Goal: Task Accomplishment & Management: Manage account settings

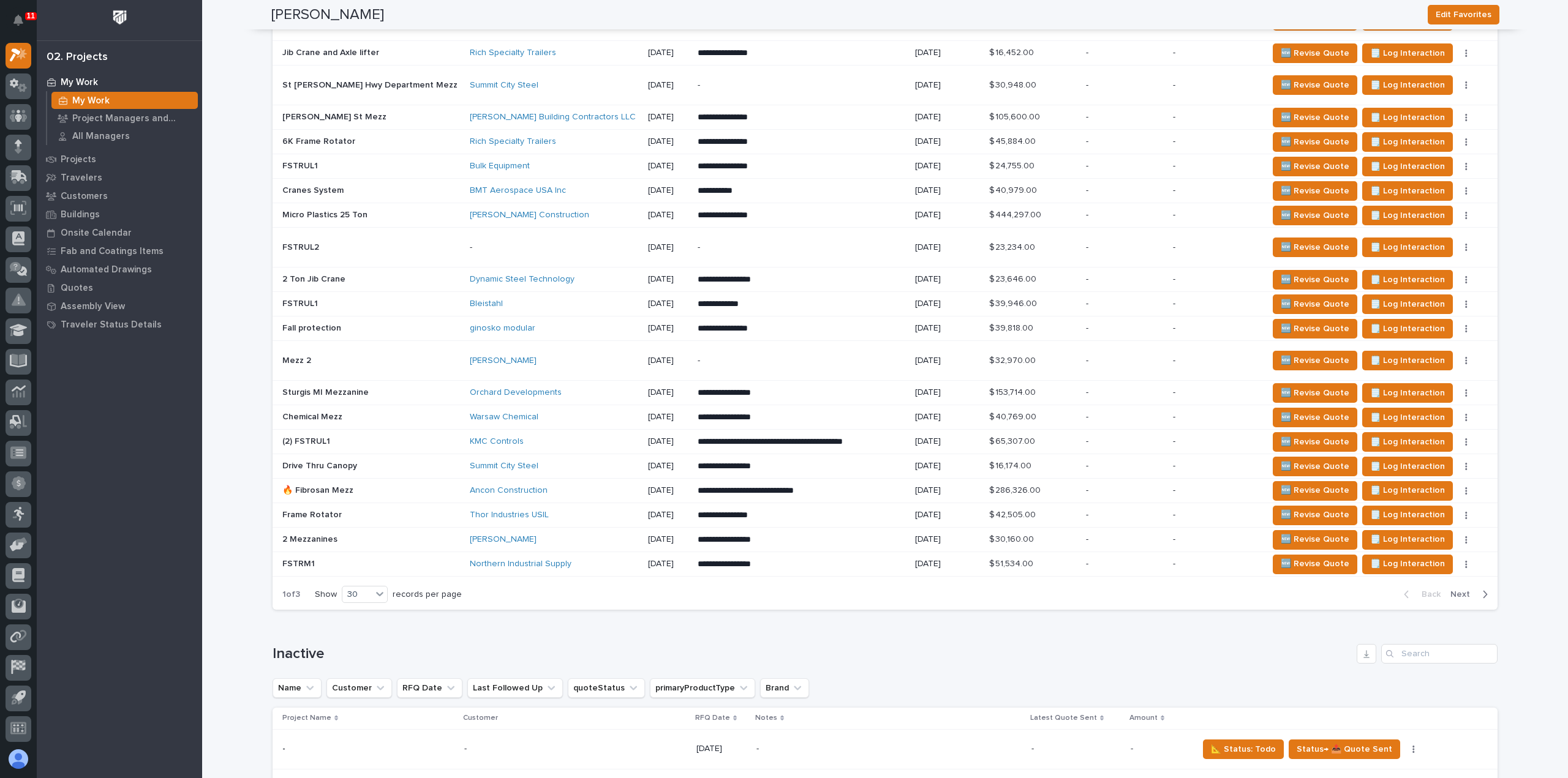
scroll to position [1041, 0]
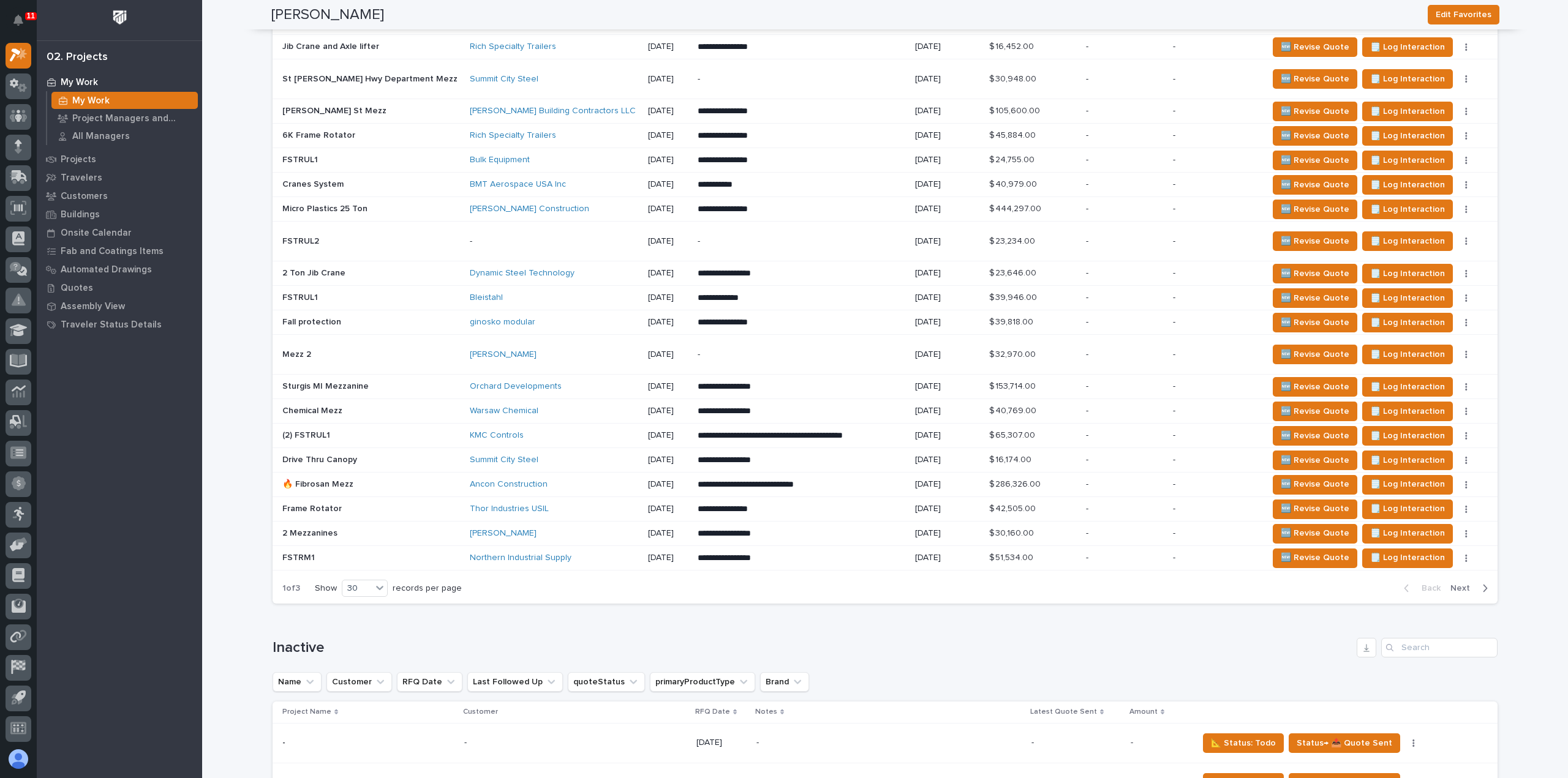
click at [1462, 585] on span "Next" at bounding box center [1463, 588] width 27 height 11
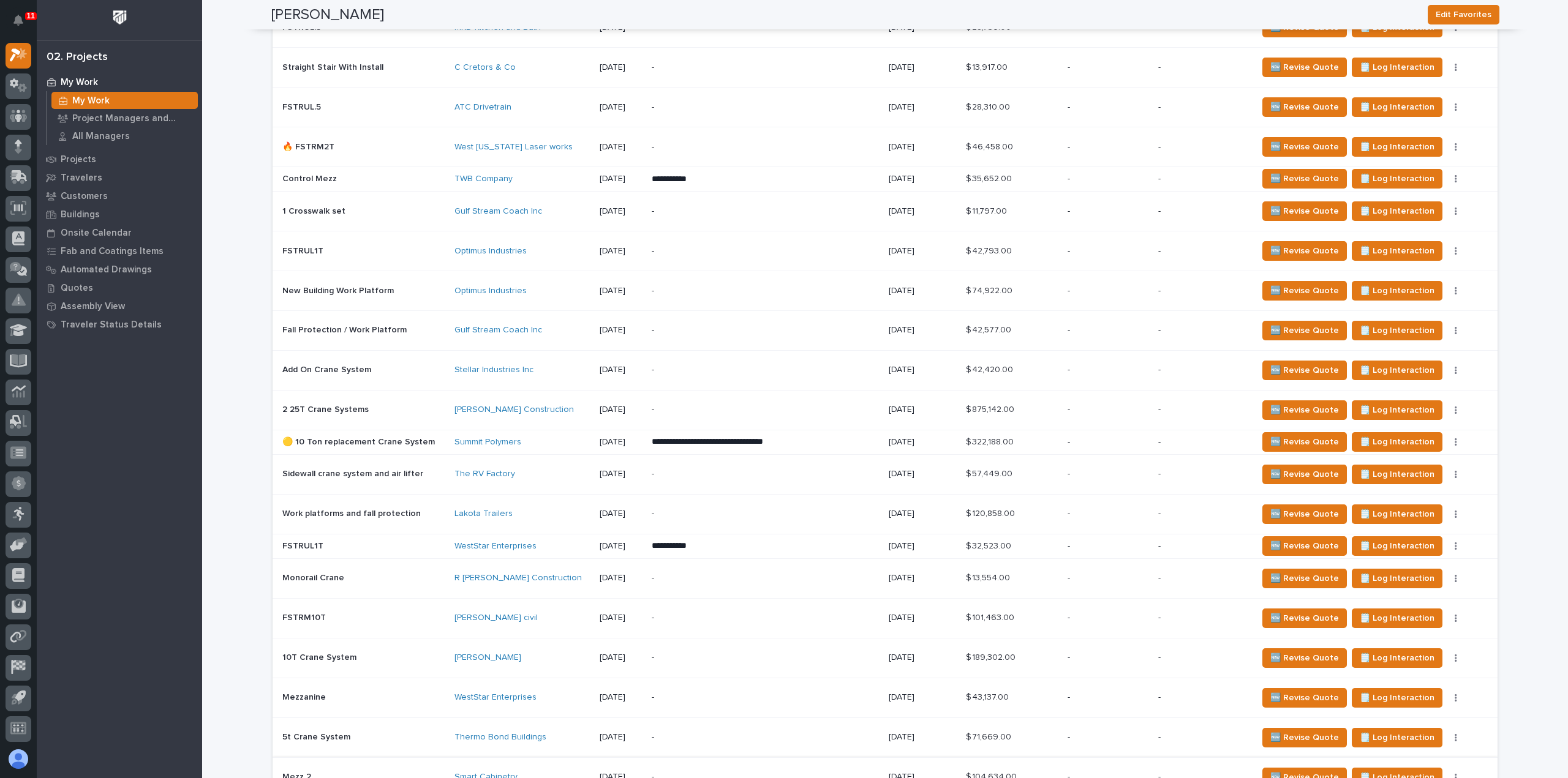
scroll to position [1013, 0]
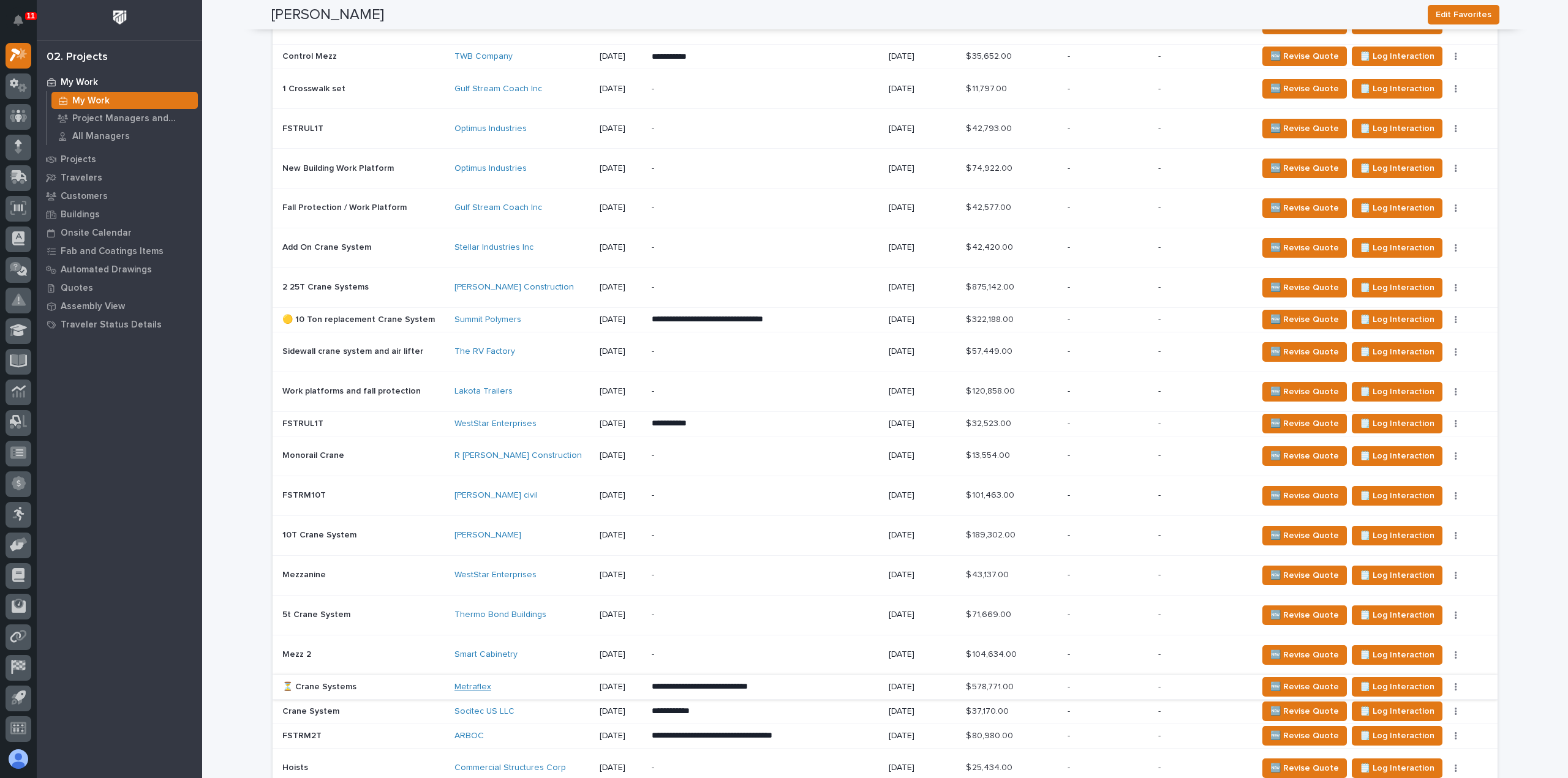
click at [465, 682] on link "Metraflex" at bounding box center [473, 687] width 37 height 11
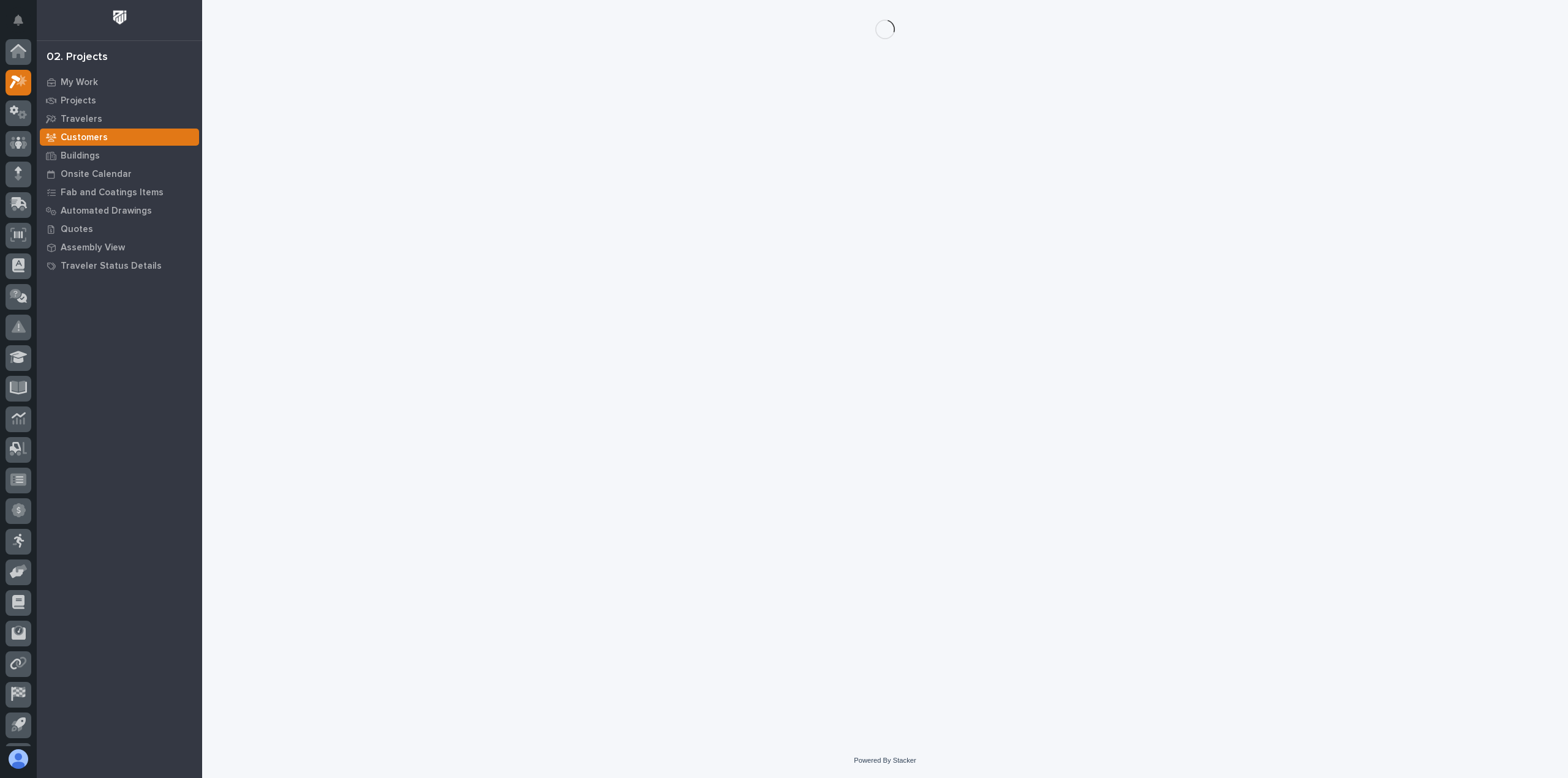
scroll to position [27, 0]
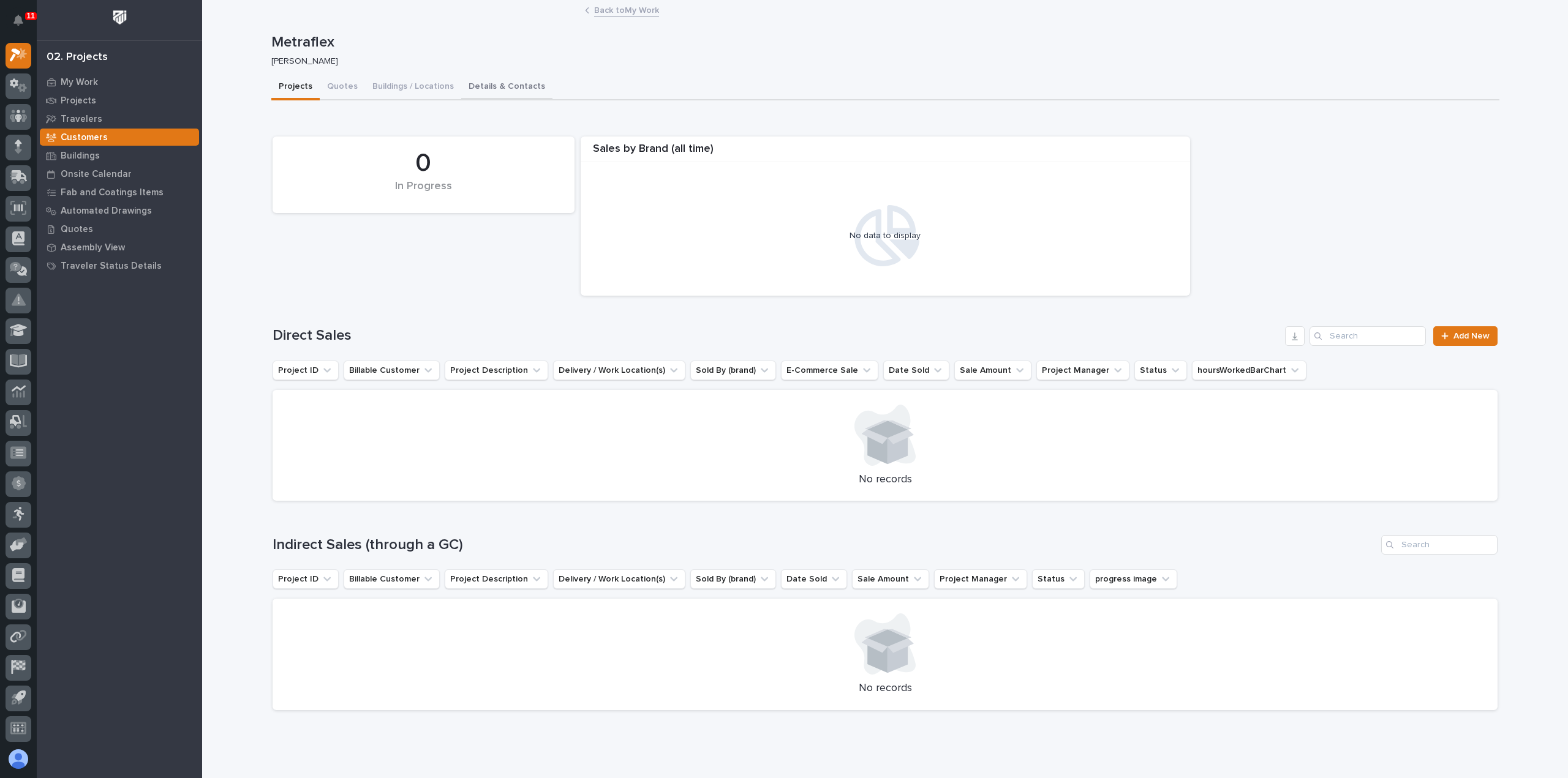
click at [478, 86] on button "Details & Contacts" at bounding box center [506, 87] width 91 height 26
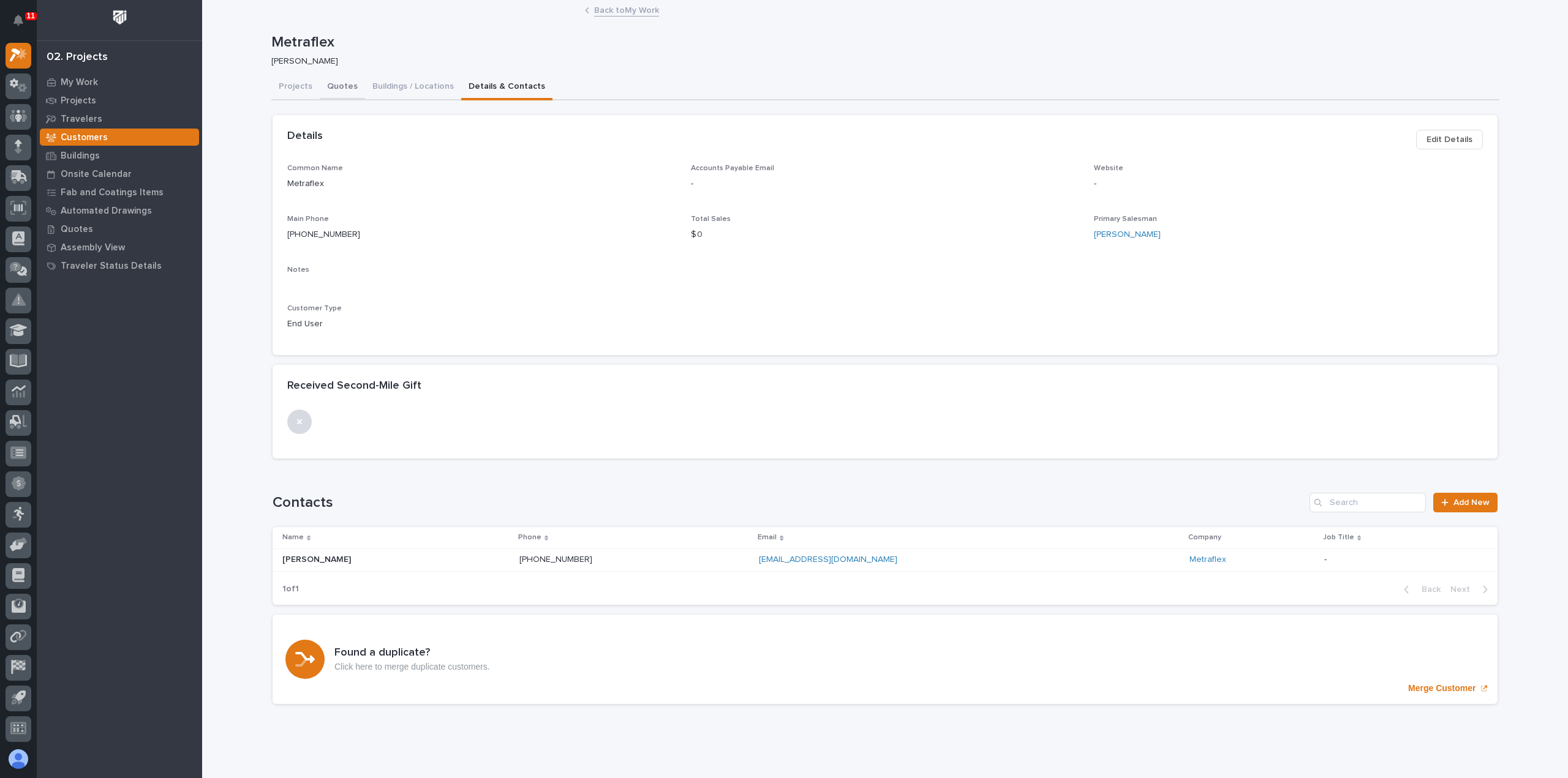
click at [339, 81] on button "Quotes" at bounding box center [342, 87] width 45 height 26
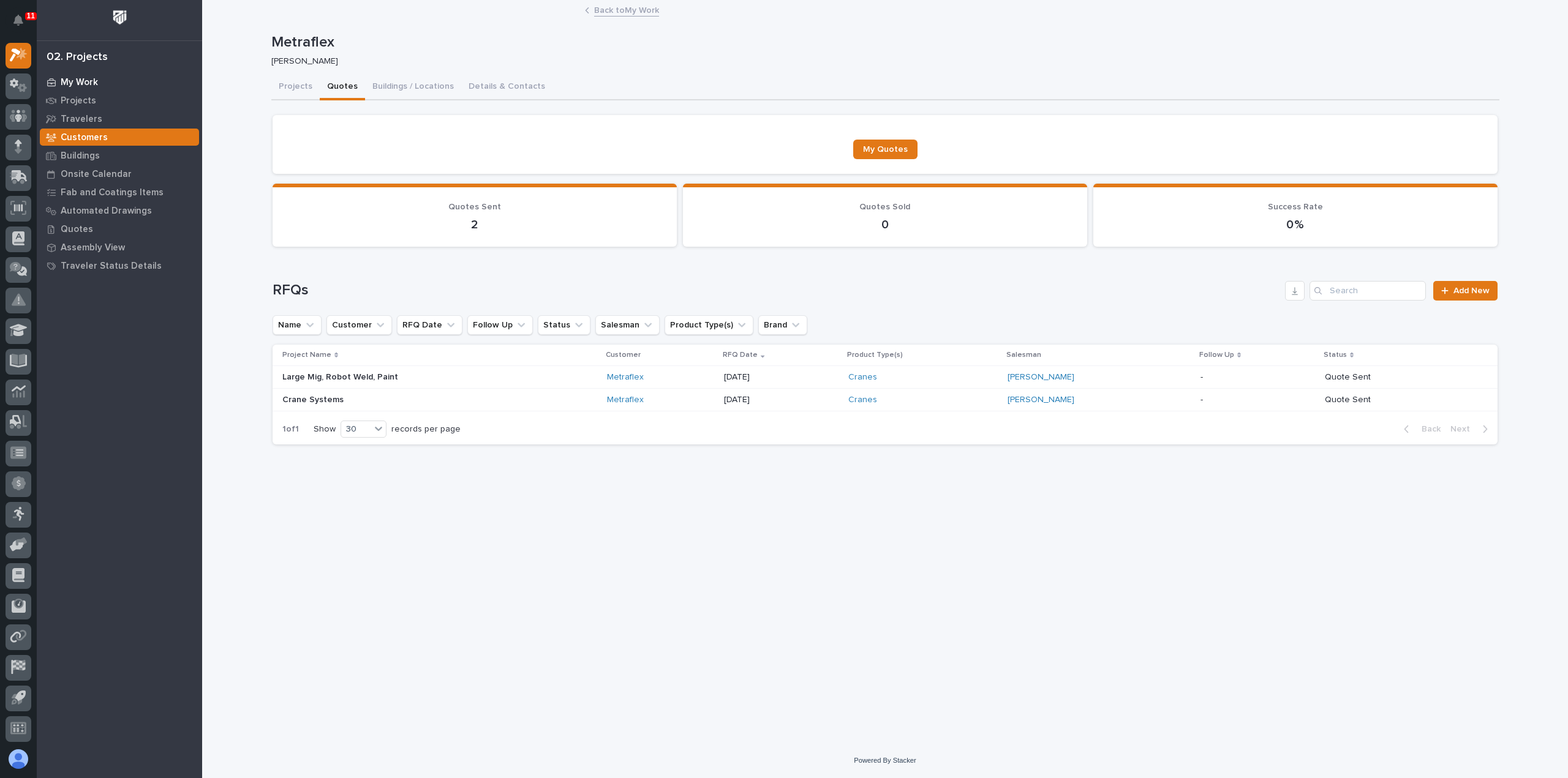
click at [86, 82] on p "My Work" at bounding box center [79, 82] width 37 height 11
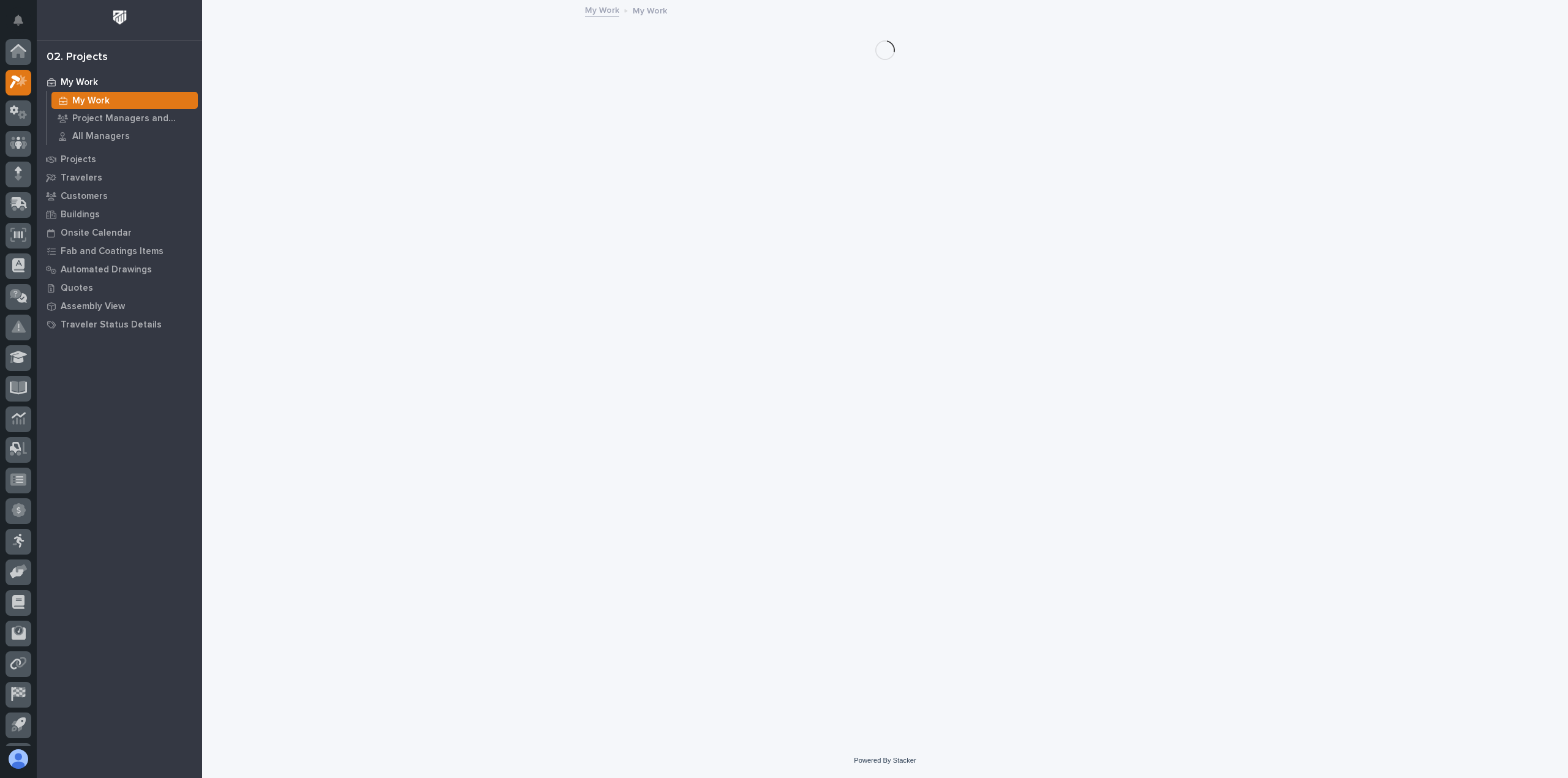
scroll to position [27, 0]
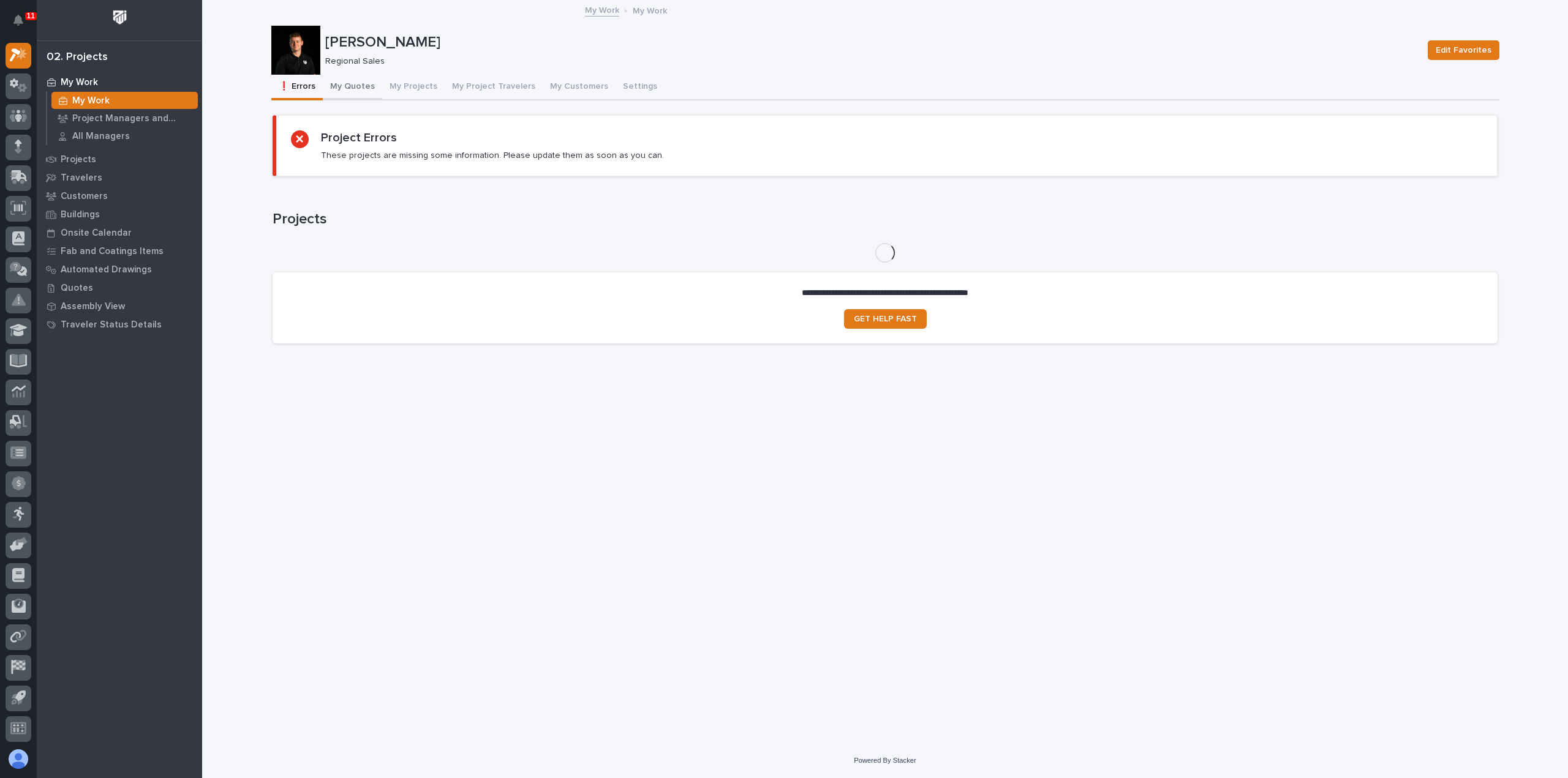
click at [343, 85] on button "My Quotes" at bounding box center [352, 87] width 59 height 26
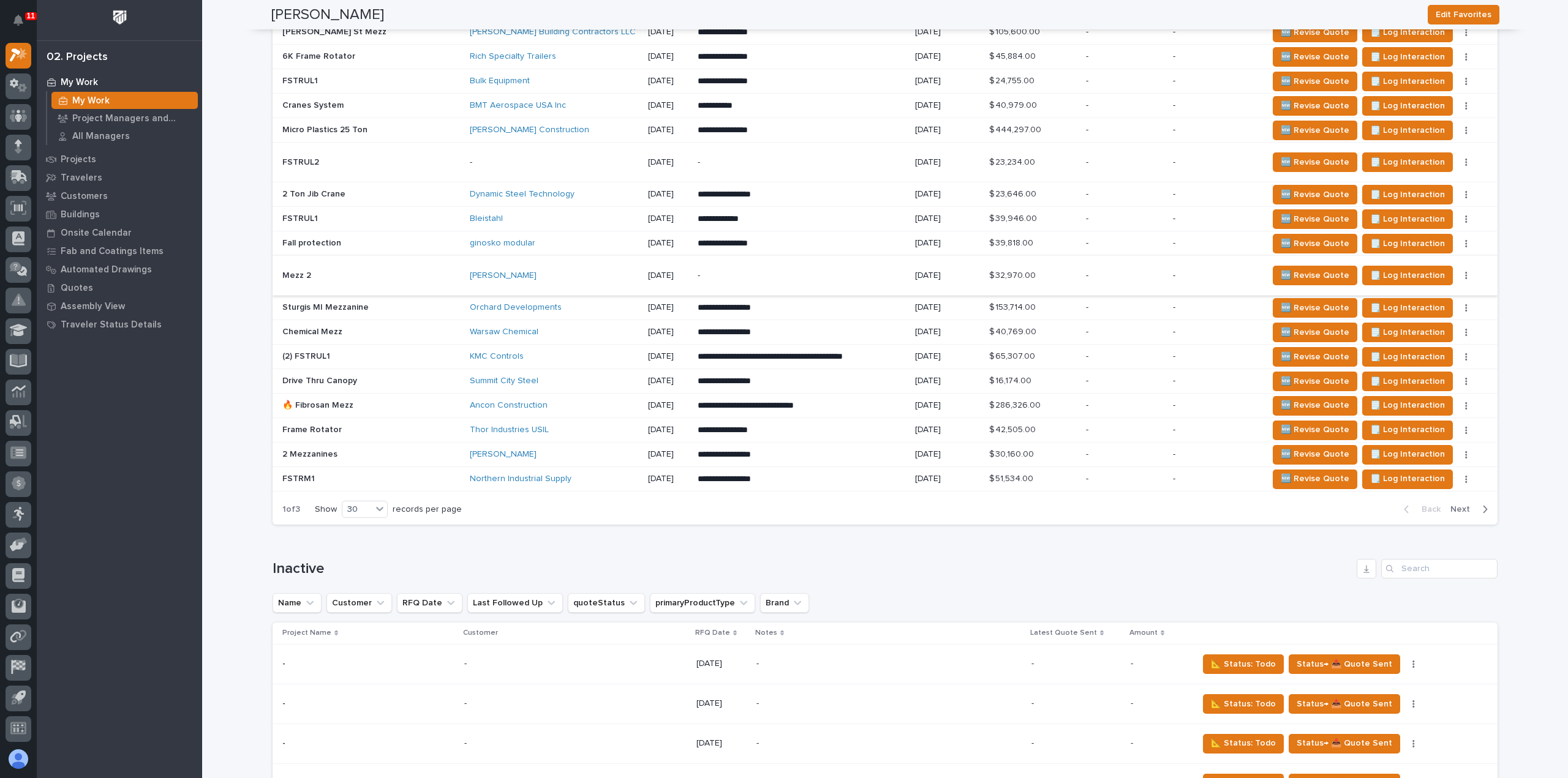
scroll to position [1122, 0]
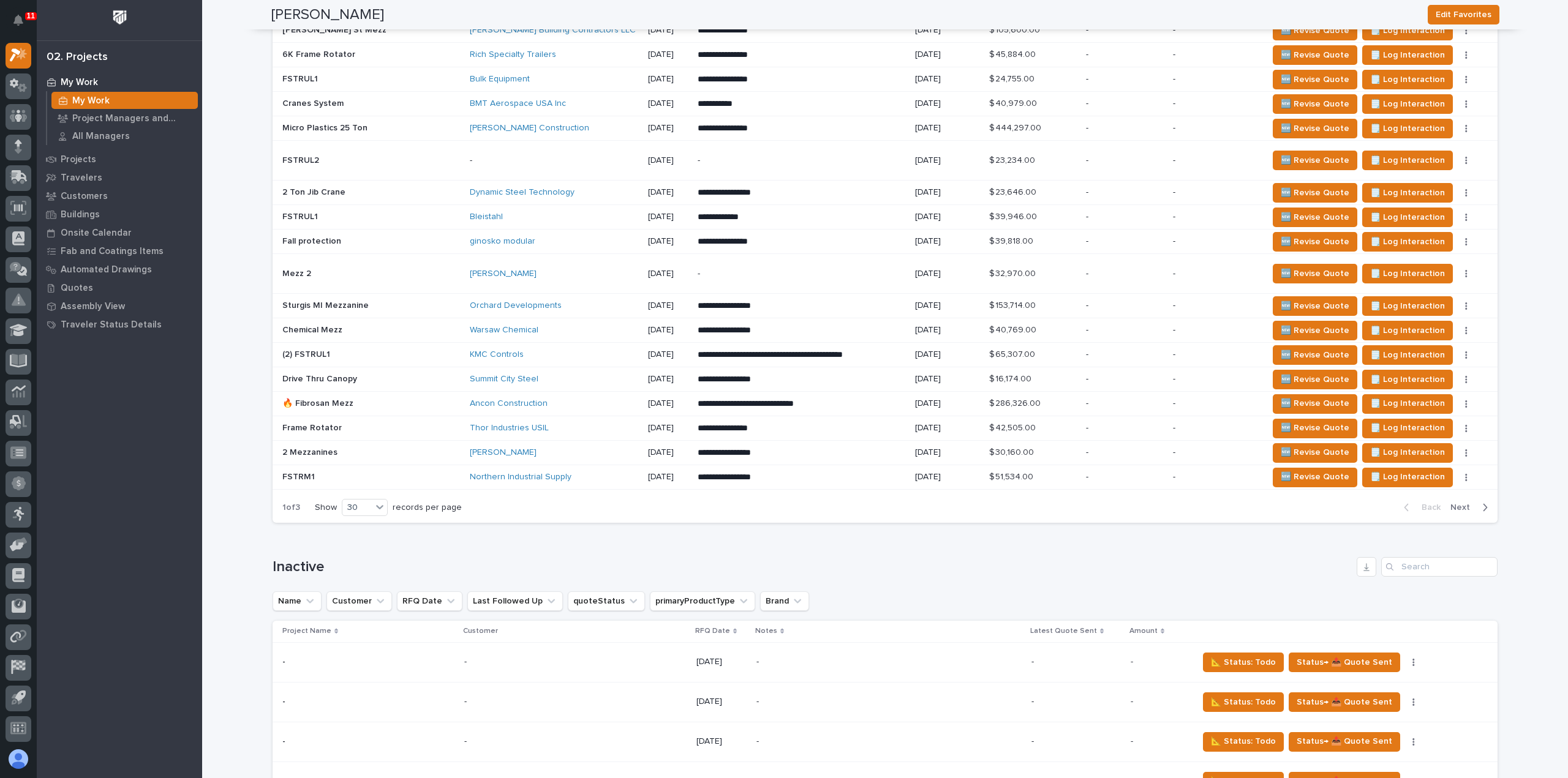
click at [1455, 502] on span "Next" at bounding box center [1463, 507] width 27 height 11
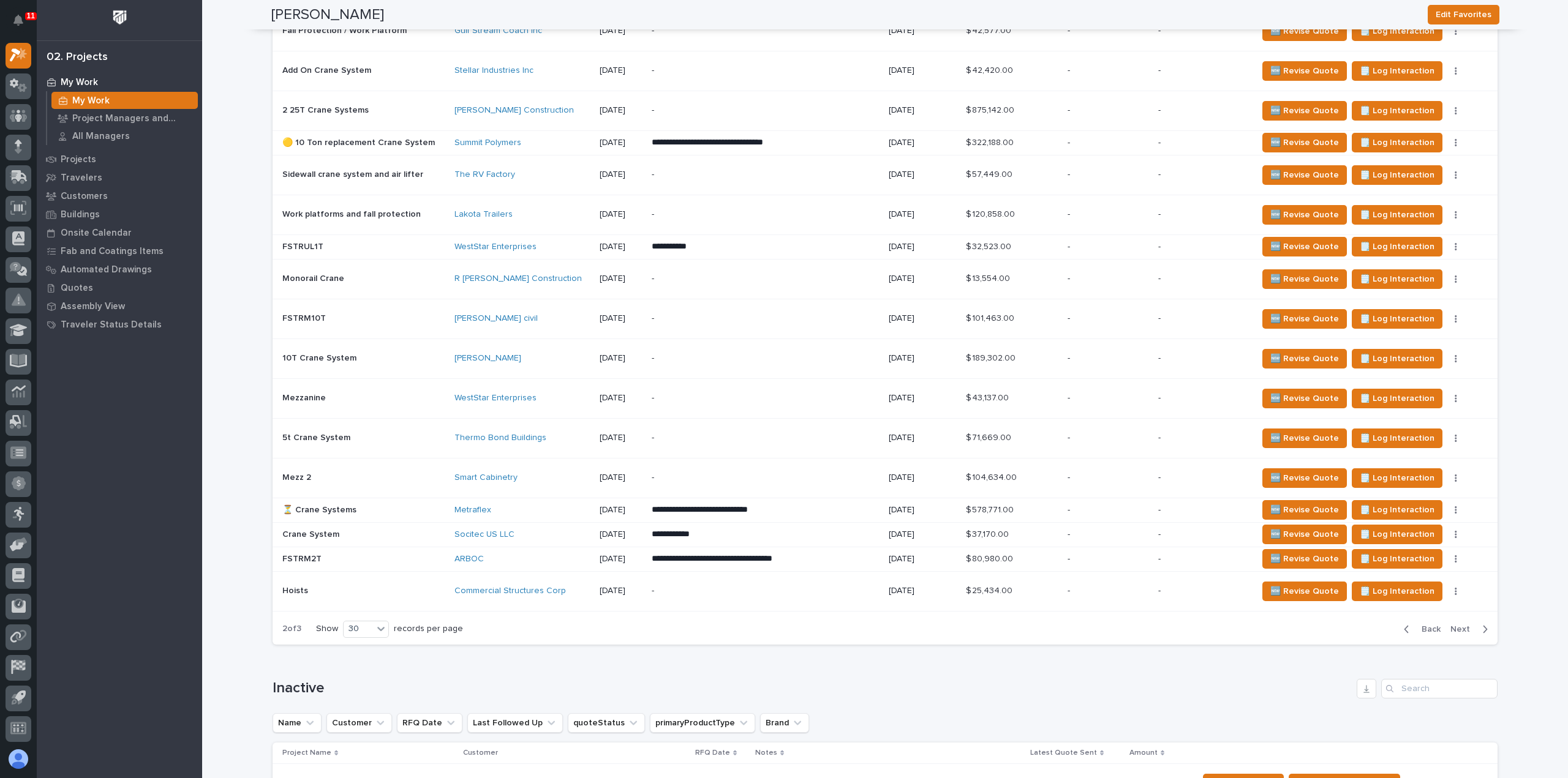
scroll to position [1216, 0]
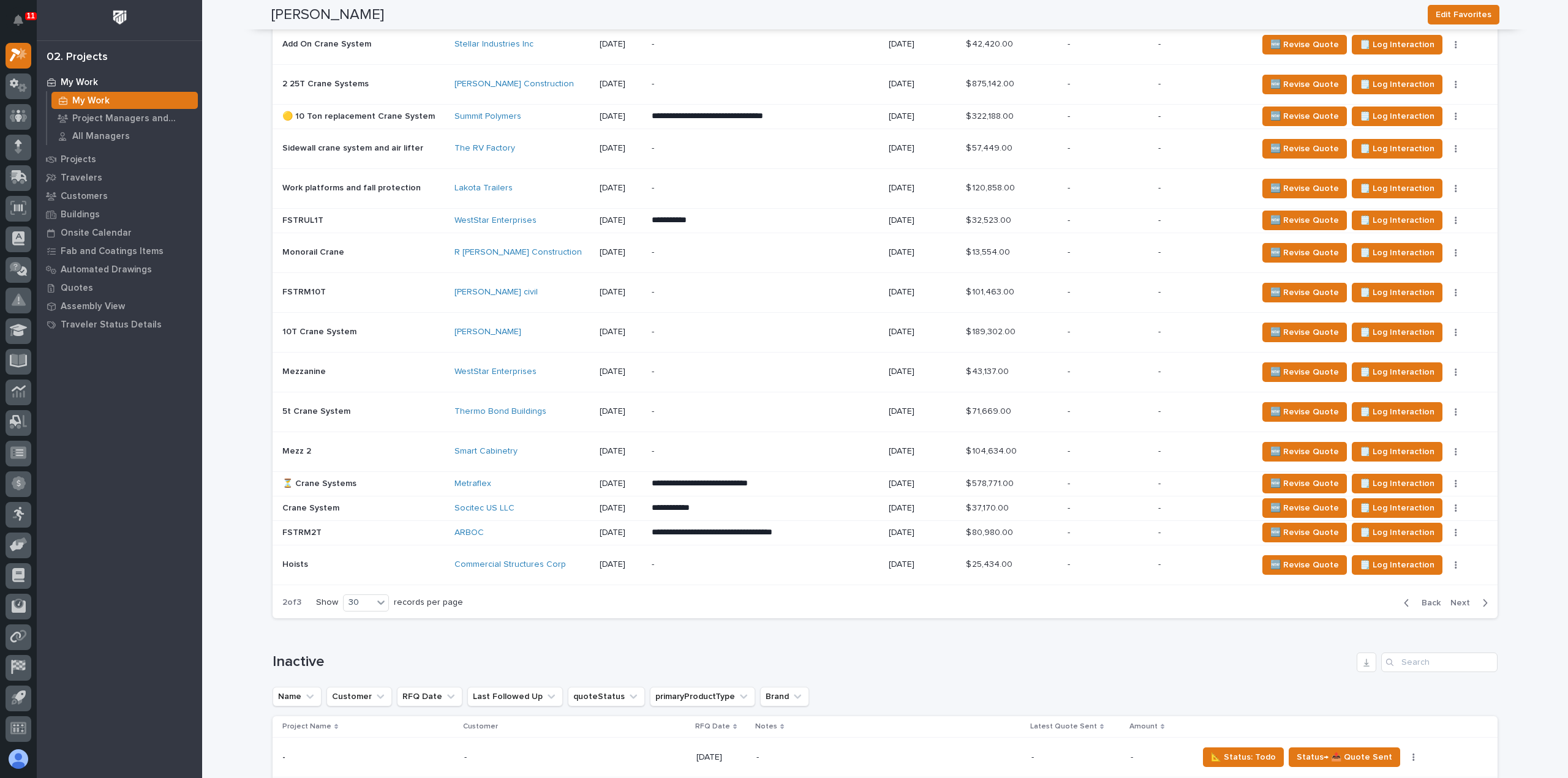
click at [1460, 598] on span "Next" at bounding box center [1463, 603] width 27 height 11
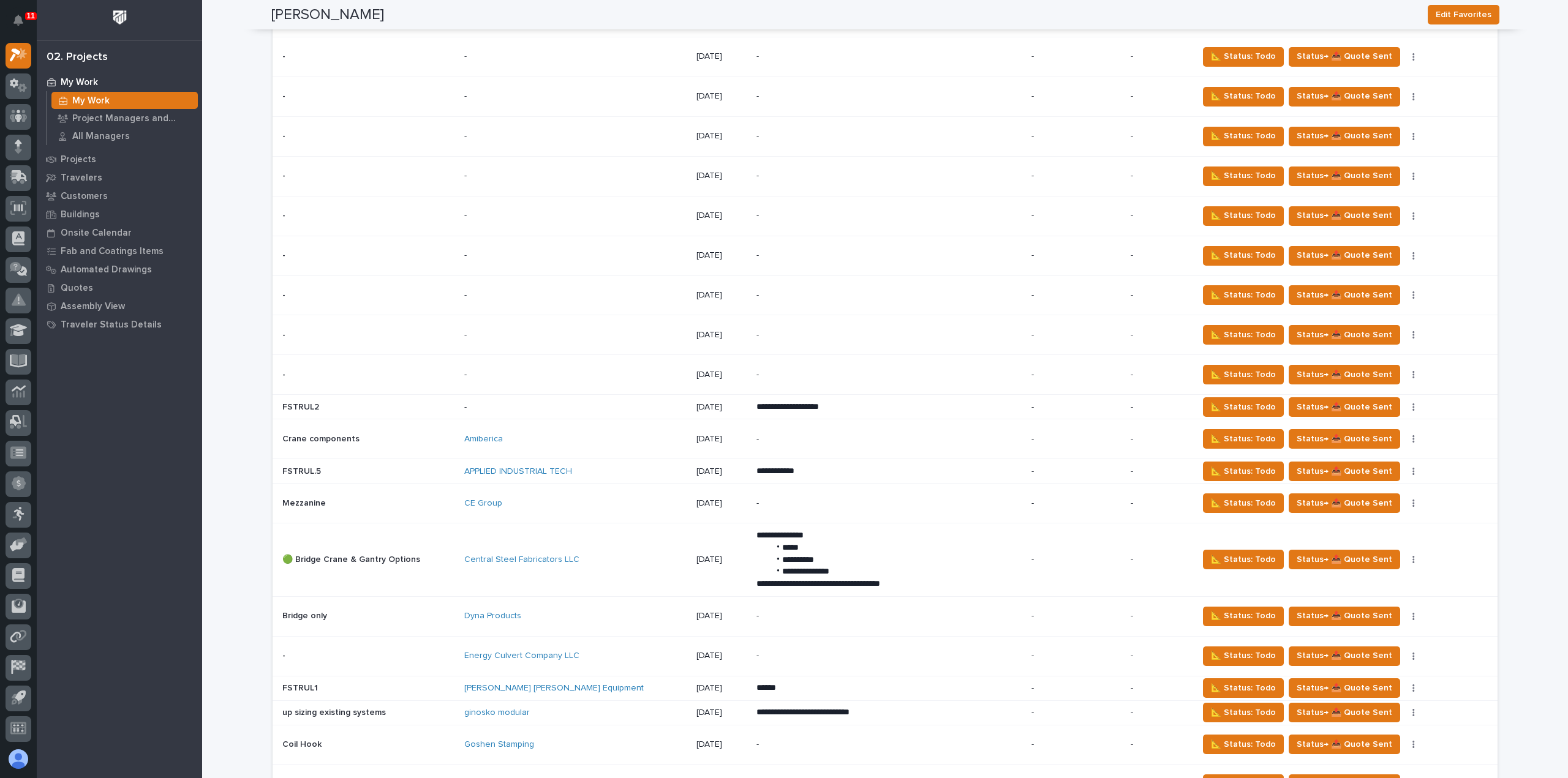
scroll to position [501, 0]
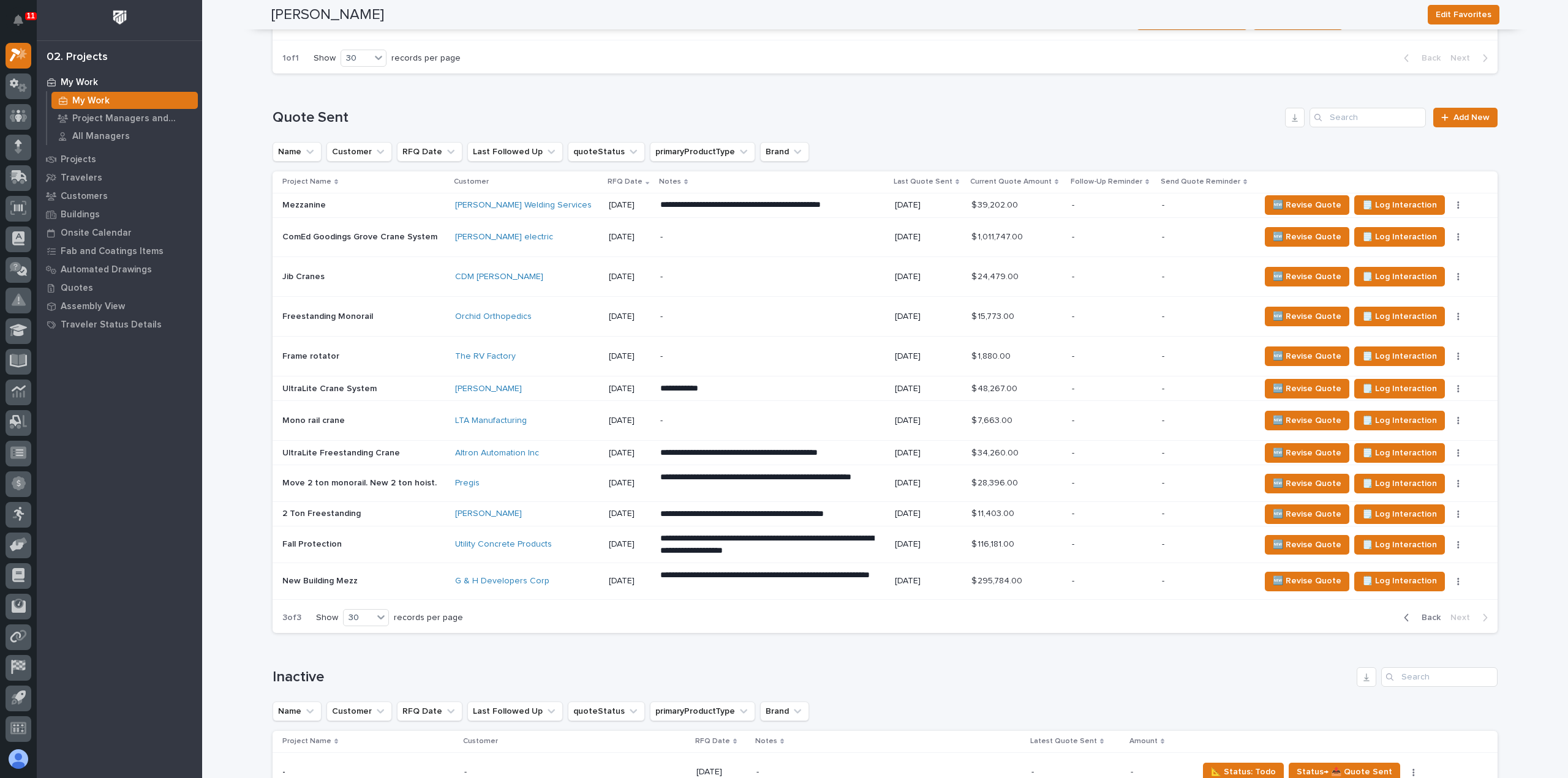
click at [1426, 613] on span "Back" at bounding box center [1427, 617] width 26 height 11
